Goal: Task Accomplishment & Management: Complete application form

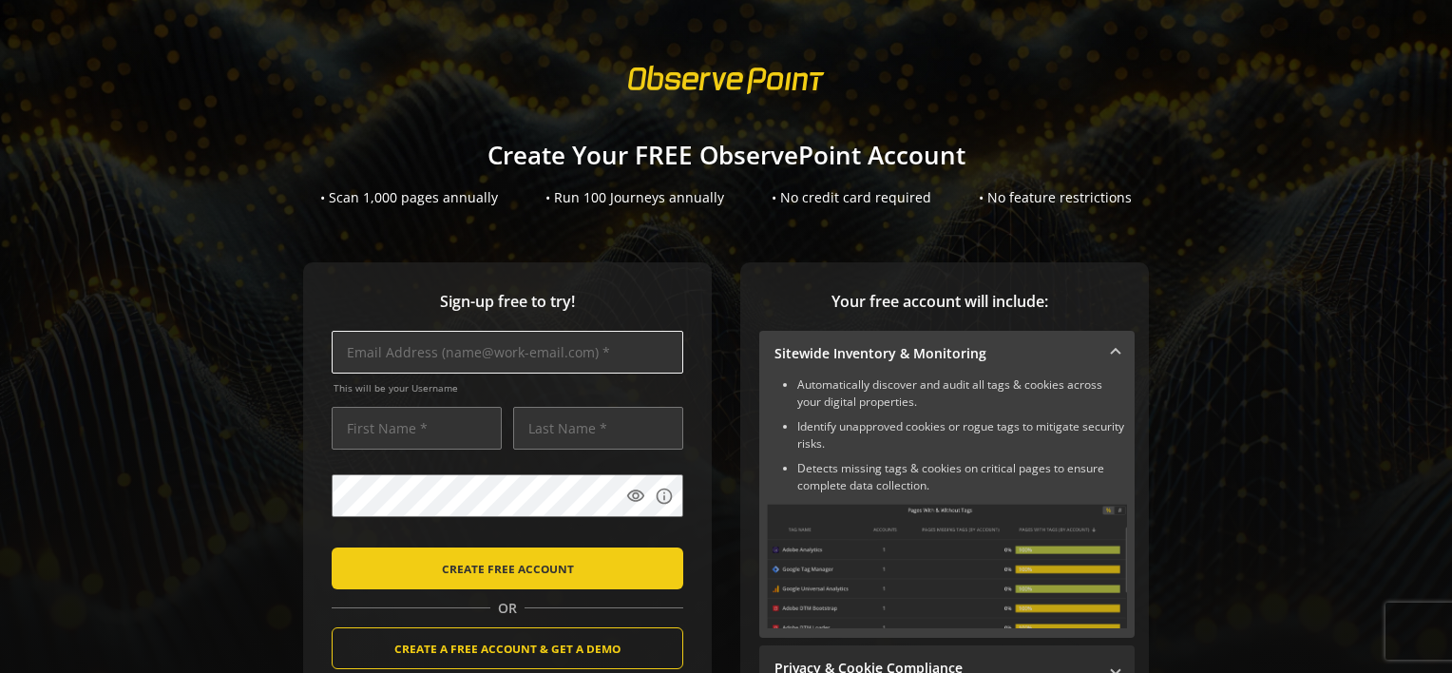
click at [595, 348] on input "text" at bounding box center [508, 352] width 352 height 43
type input "[PERSON_NAME][EMAIL_ADDRESS][PERSON_NAME][DOMAIN_NAME]"
type input "[PERSON_NAME]"
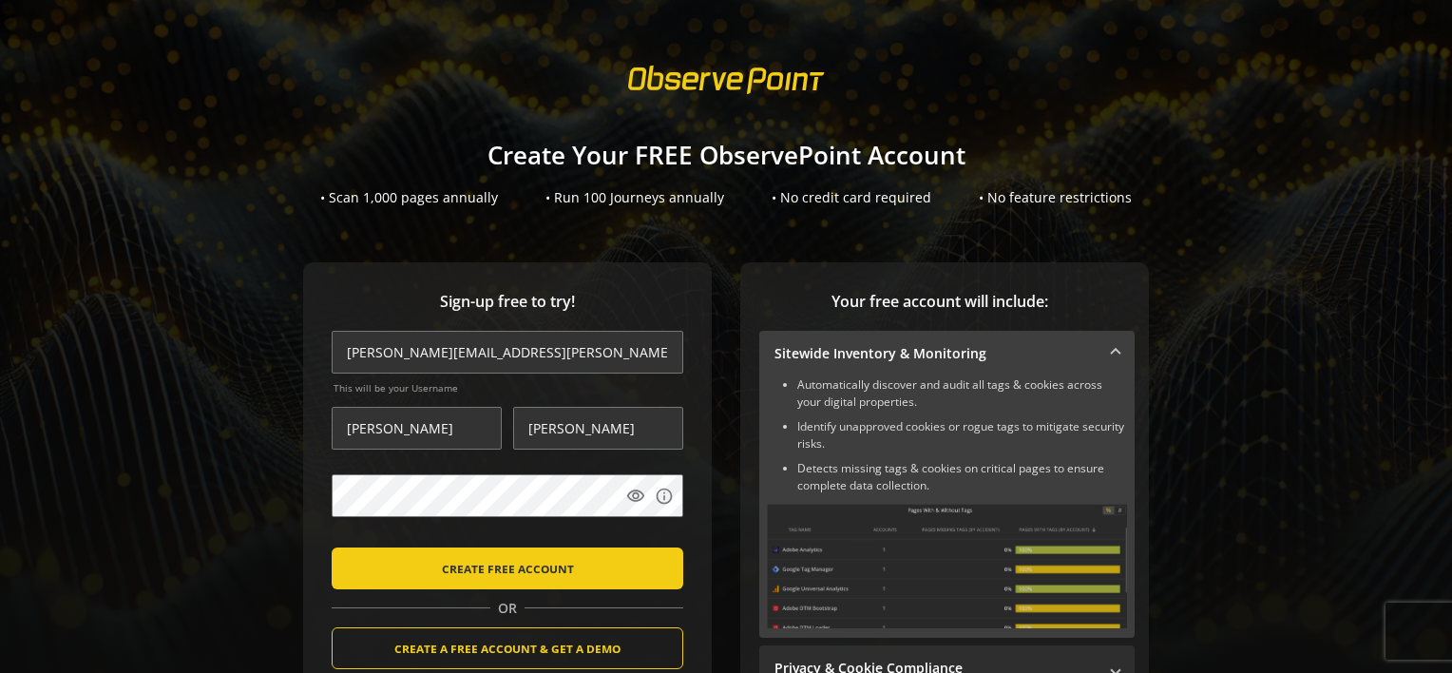
click at [227, 532] on div "Sign-up free to try! [PERSON_NAME][EMAIL_ADDRESS][PERSON_NAME][DOMAIN_NAME] Thi…" at bounding box center [726, 558] width 1406 height 593
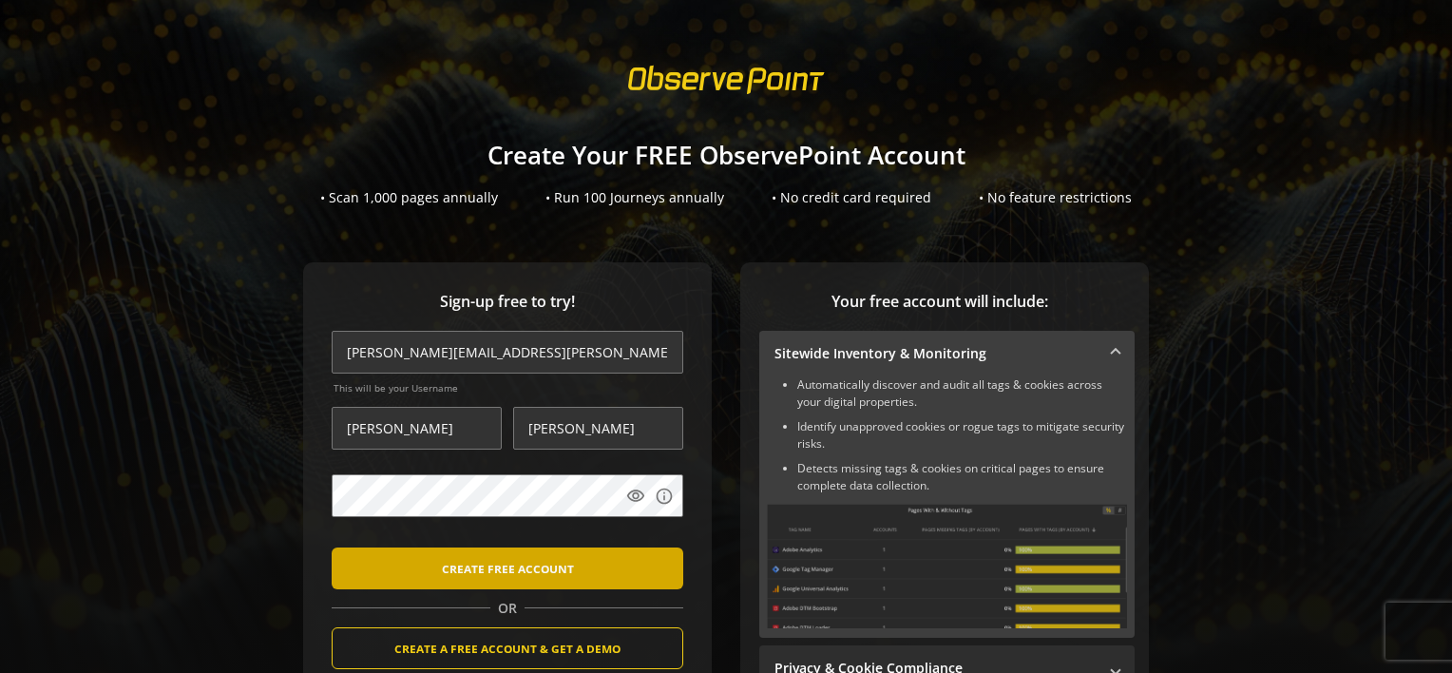
click at [452, 569] on span "CREATE FREE ACCOUNT" at bounding box center [508, 568] width 132 height 34
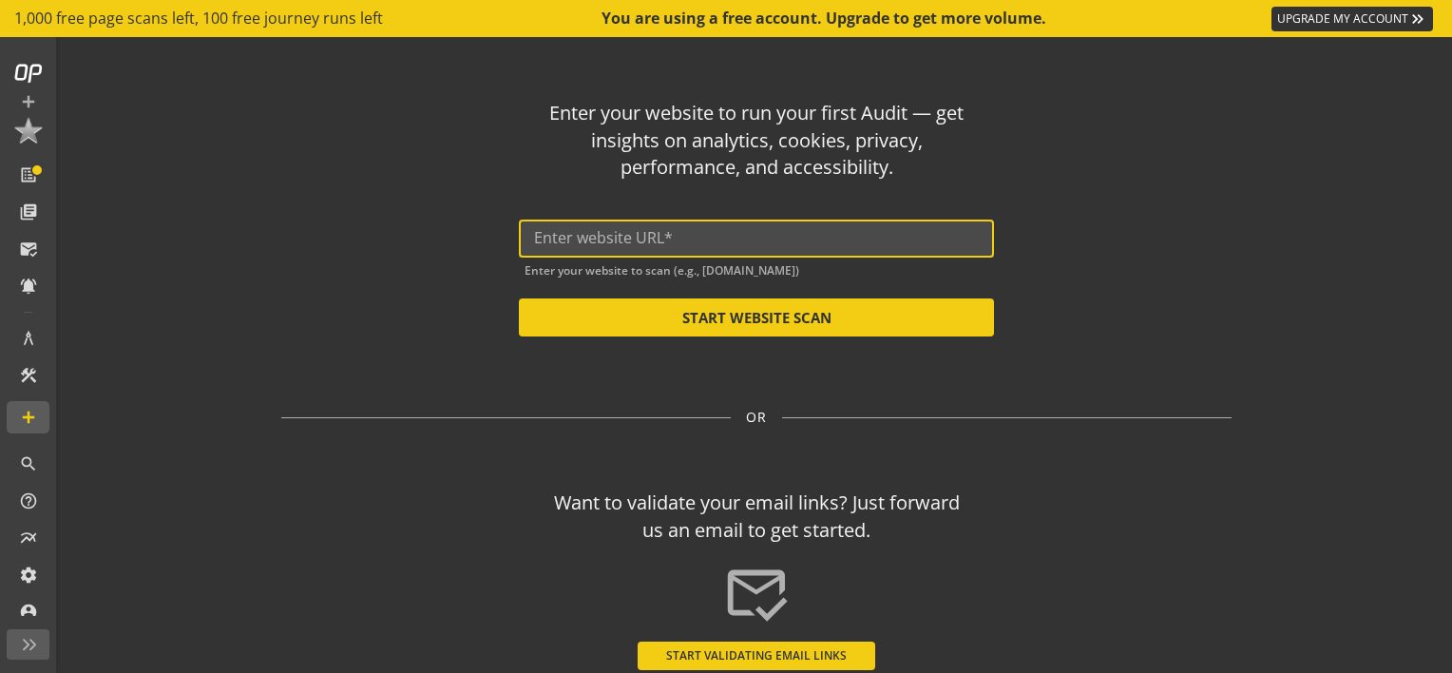
click at [688, 232] on input "text" at bounding box center [756, 238] width 445 height 18
click at [664, 129] on div "Enter your website to run your first Audit — get insights on analytics, cookies…" at bounding box center [756, 141] width 423 height 82
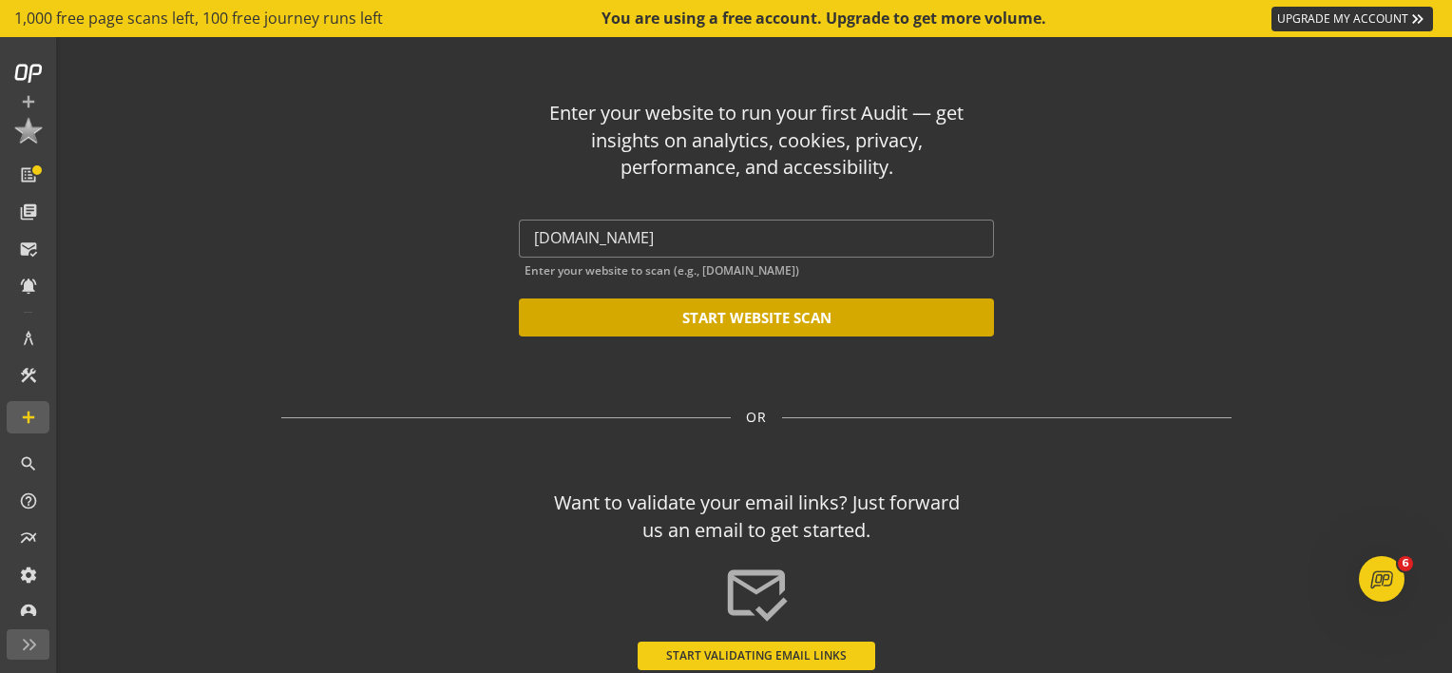
click at [646, 330] on button "START WEBSITE SCAN" at bounding box center [756, 317] width 475 height 38
type input "[URL][DOMAIN_NAME]"
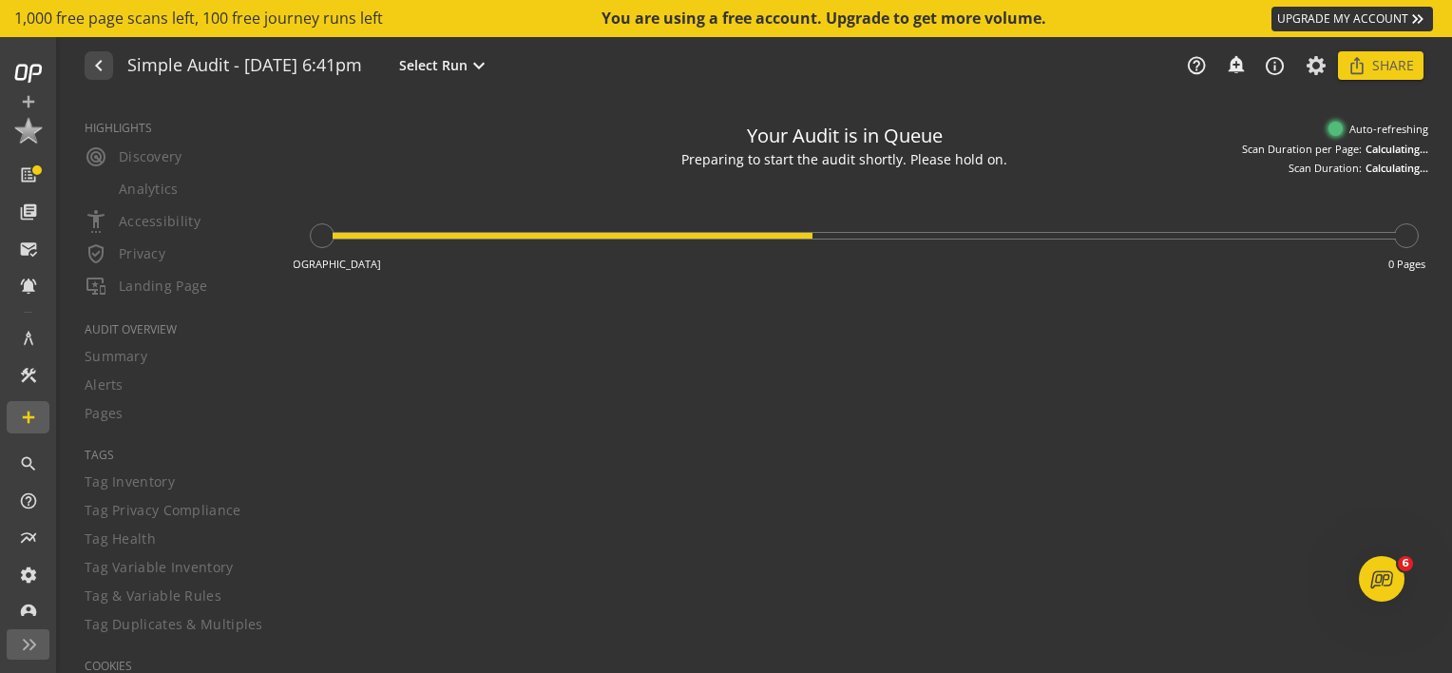
type textarea "Notes can include: -a description of what this audit is validating -changes in …"
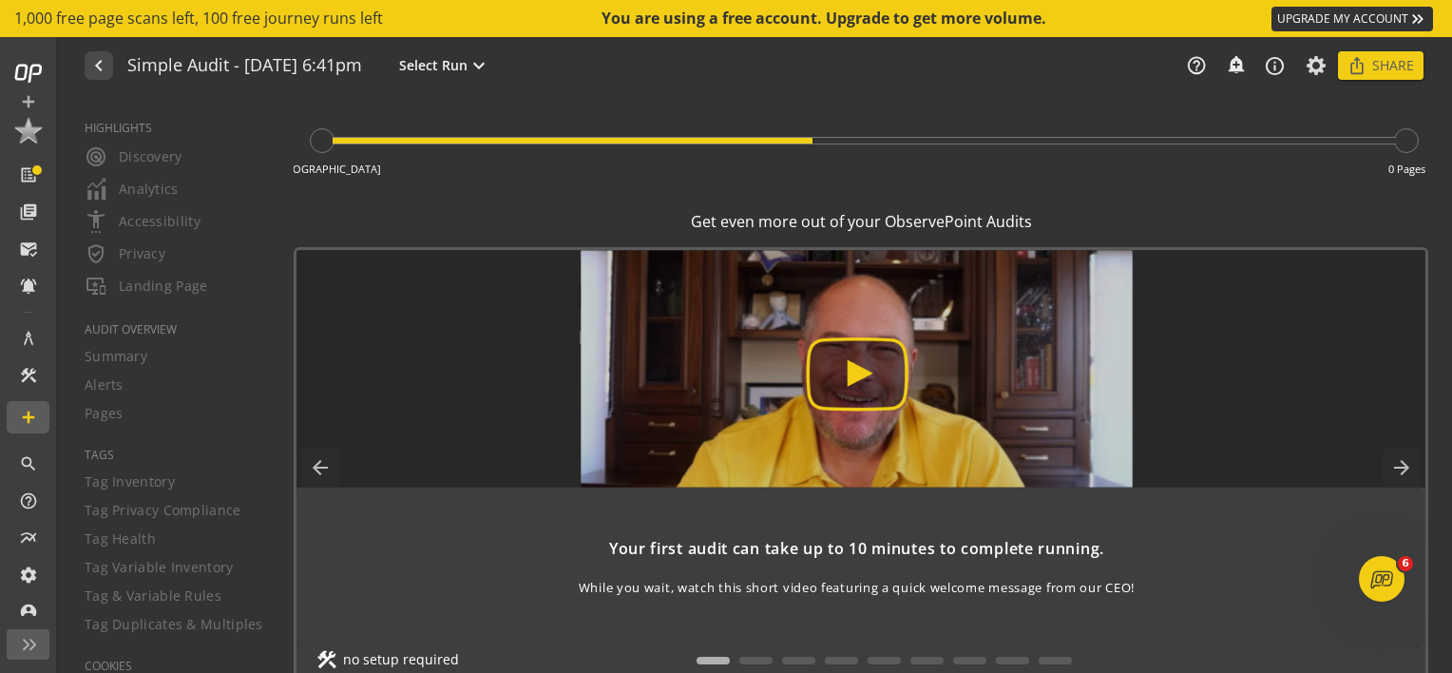
scroll to position [95, 0]
click at [467, 60] on span "Select Run" at bounding box center [433, 65] width 68 height 19
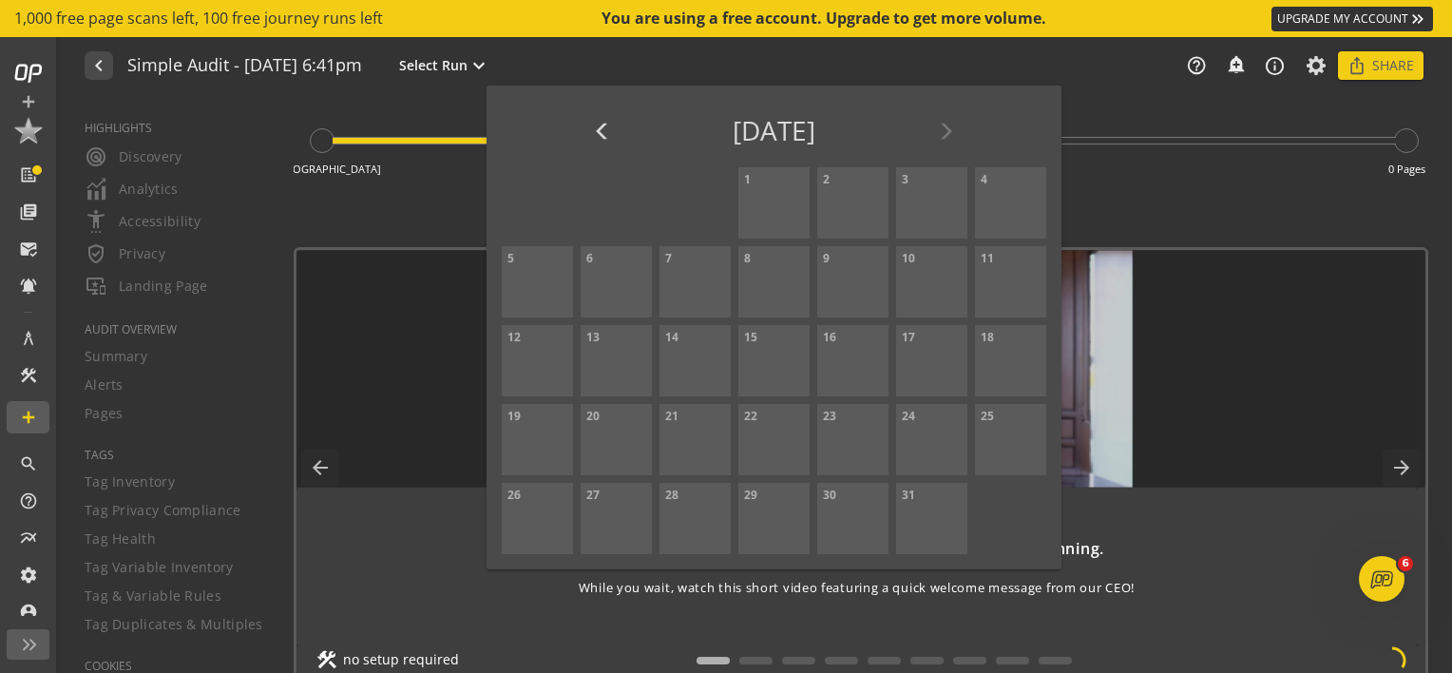
click at [312, 90] on div at bounding box center [726, 336] width 1452 height 673
